Goal: Find specific page/section: Find specific page/section

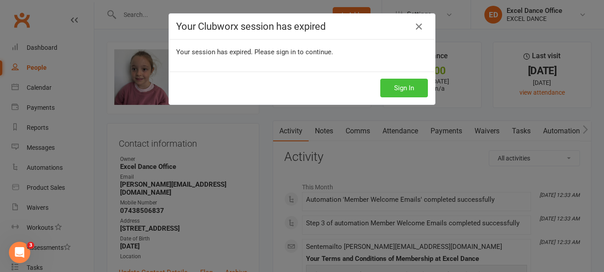
click at [397, 79] on button "Sign In" at bounding box center [405, 88] width 48 height 19
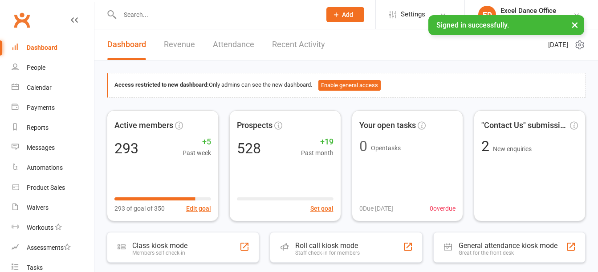
click at [168, 19] on input "text" at bounding box center [216, 14] width 198 height 12
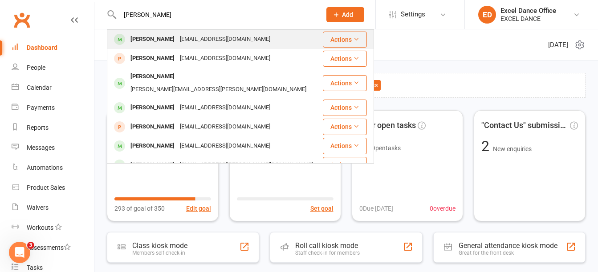
type input "[PERSON_NAME]"
click at [177, 45] on div "[EMAIL_ADDRESS][DOMAIN_NAME]" at bounding box center [225, 39] width 96 height 13
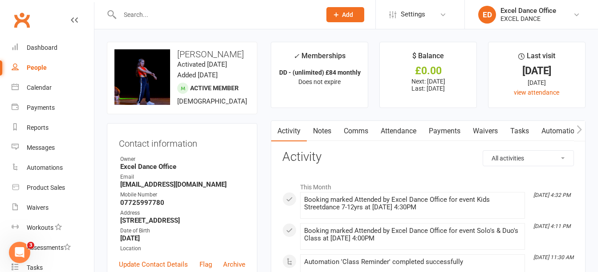
click at [180, 8] on div at bounding box center [211, 14] width 208 height 29
click at [181, 15] on input "text" at bounding box center [216, 14] width 198 height 12
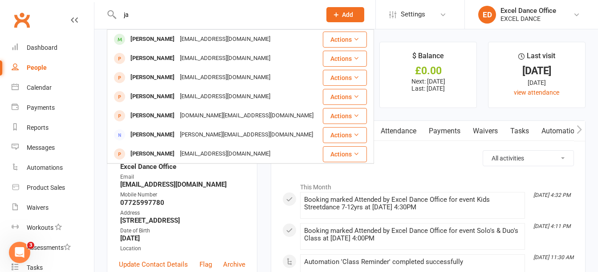
type input "j"
